Goal: Information Seeking & Learning: Learn about a topic

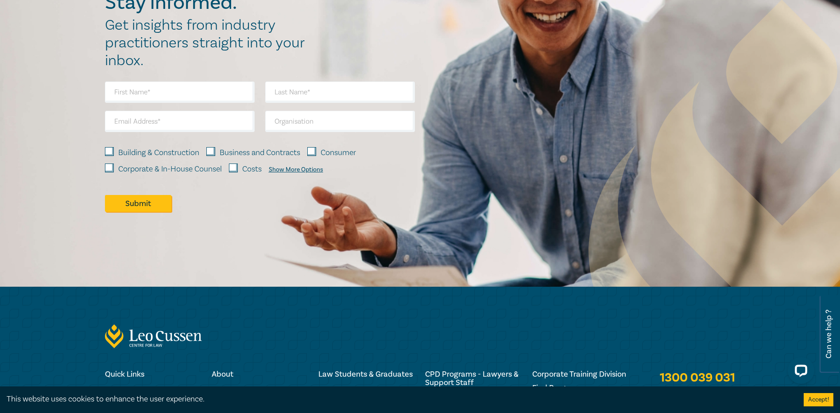
scroll to position [1319, 0]
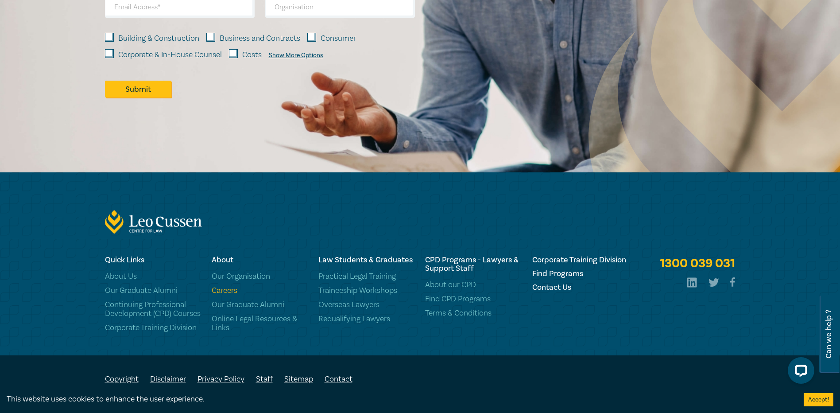
click at [230, 286] on link "Careers" at bounding box center [260, 290] width 96 height 9
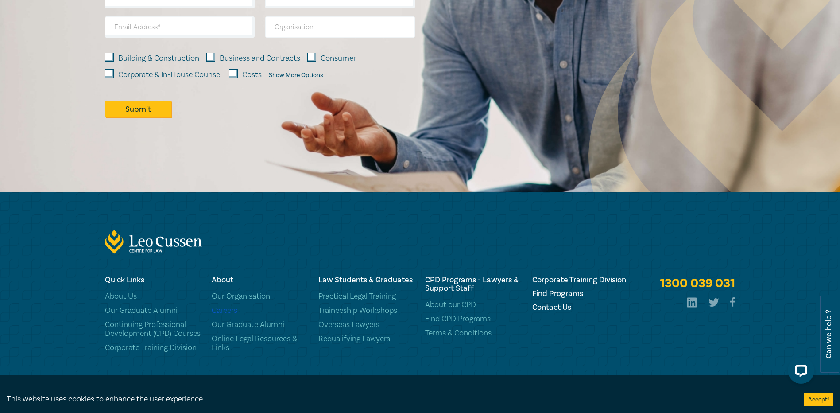
scroll to position [1275, 0]
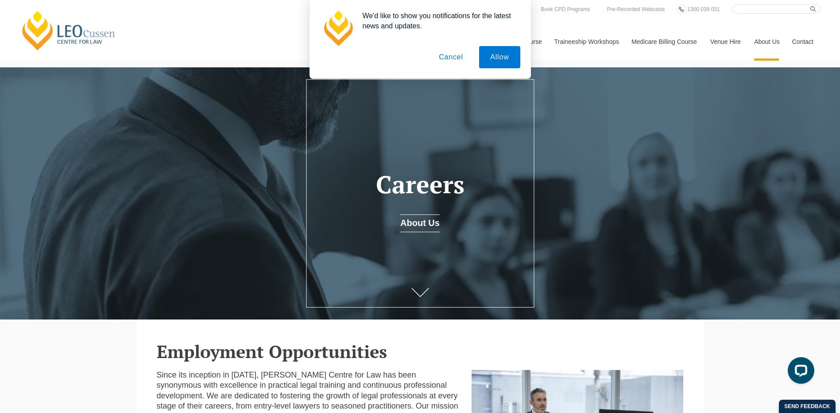
drag, startPoint x: 501, startPoint y: 64, endPoint x: 493, endPoint y: 80, distance: 18.4
click at [501, 65] on button "Allow" at bounding box center [499, 57] width 41 height 22
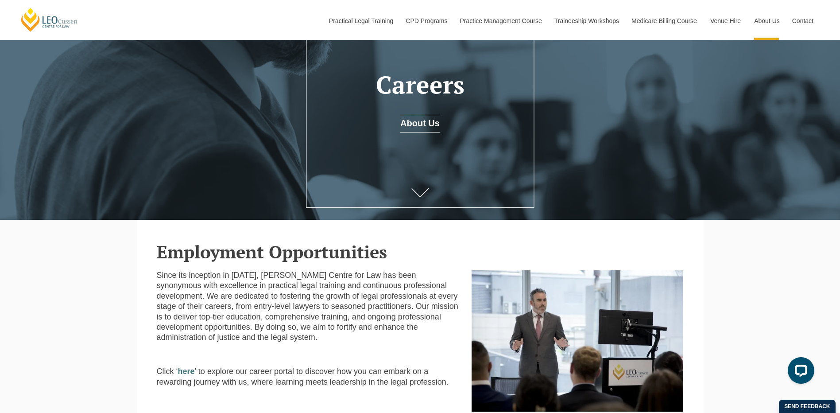
scroll to position [75, 0]
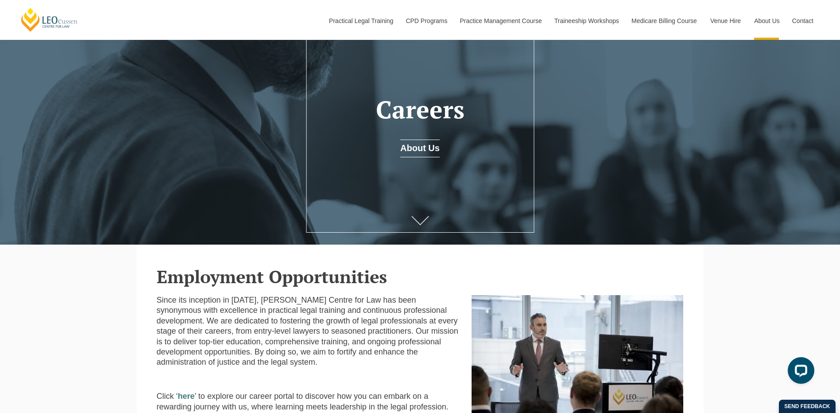
click at [421, 221] on icon at bounding box center [420, 220] width 18 height 9
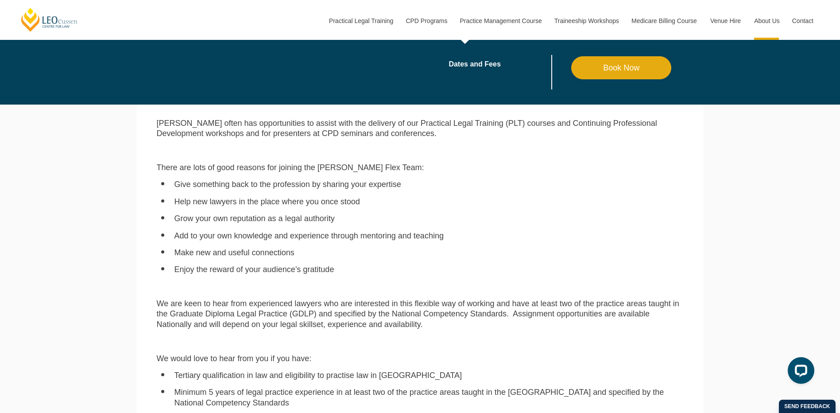
scroll to position [429, 0]
